Goal: Check status: Check status

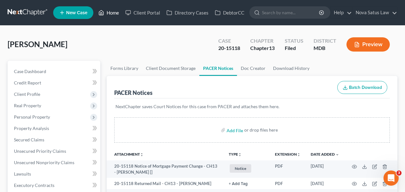
click at [114, 13] on link "Home" at bounding box center [108, 12] width 27 height 11
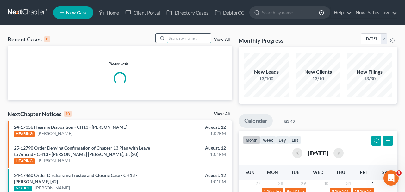
click at [185, 36] on input "search" at bounding box center [189, 38] width 44 height 9
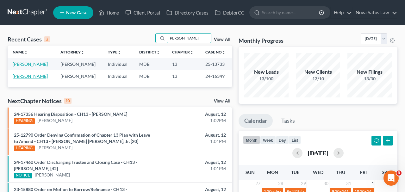
type input "[PERSON_NAME]"
click at [31, 76] on link "[PERSON_NAME]" at bounding box center [30, 75] width 35 height 5
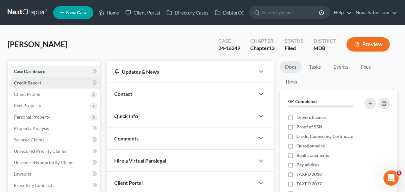
scroll to position [132, 0]
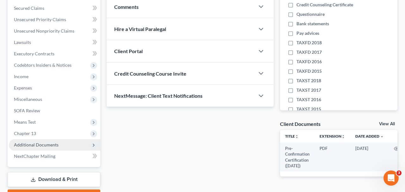
click at [48, 146] on span "Additional Documents" at bounding box center [36, 144] width 45 height 5
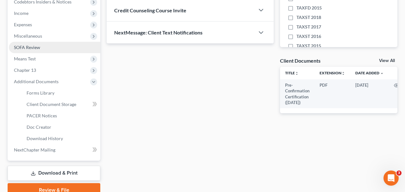
scroll to position [197, 0]
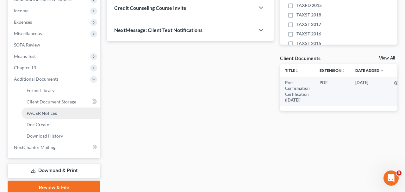
click at [38, 113] on span "PACER Notices" at bounding box center [42, 112] width 30 height 5
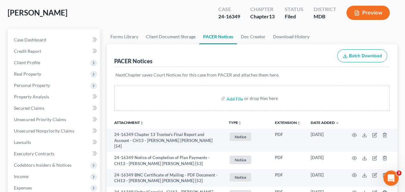
scroll to position [33, 0]
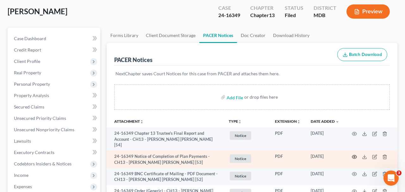
click at [354, 154] on icon "button" at bounding box center [354, 156] width 5 height 5
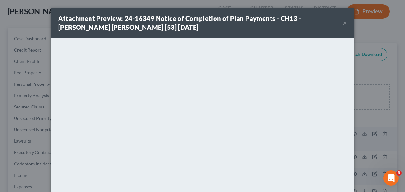
click at [345, 22] on button "×" at bounding box center [344, 23] width 4 height 8
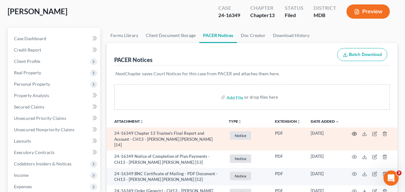
click at [353, 132] on icon "button" at bounding box center [354, 133] width 5 height 3
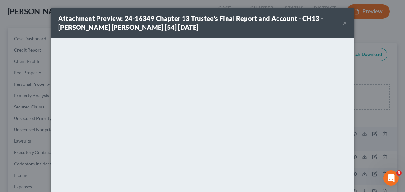
click at [346, 25] on button "×" at bounding box center [344, 23] width 4 height 8
